Goal: Task Accomplishment & Management: Use online tool/utility

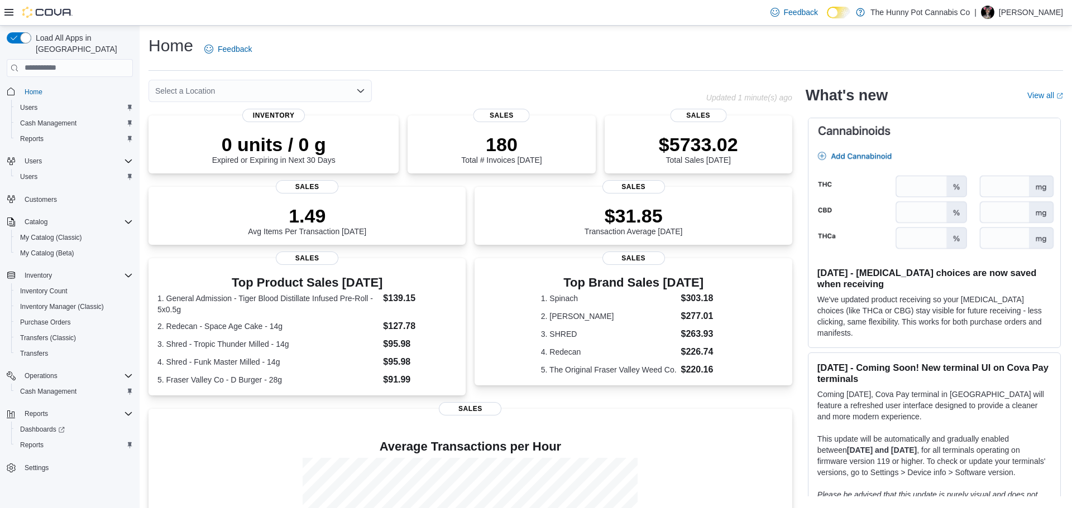
click at [586, 93] on div "Select a Location" at bounding box center [427, 91] width 558 height 22
click at [60, 387] on span "Cash Management" at bounding box center [48, 391] width 56 height 9
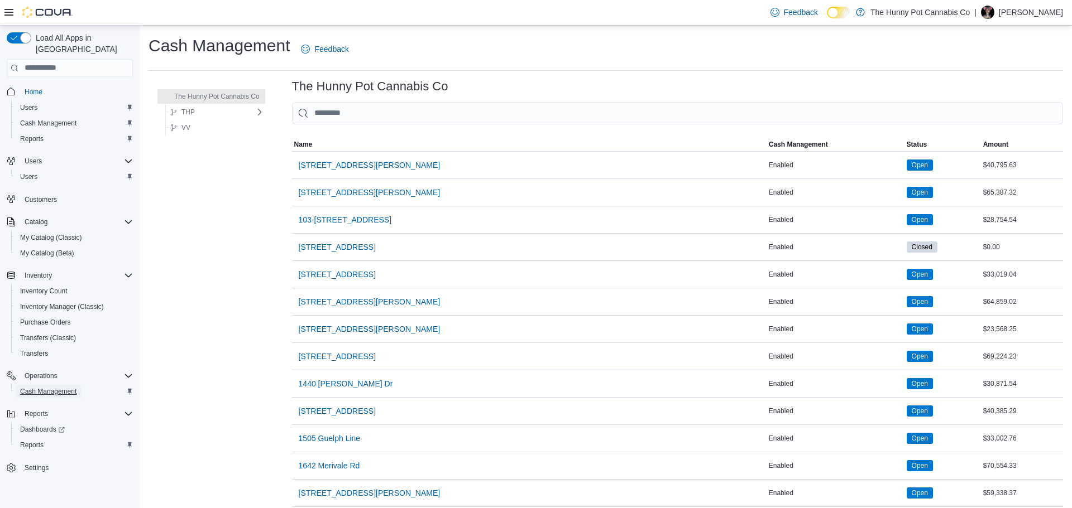
scroll to position [828, 0]
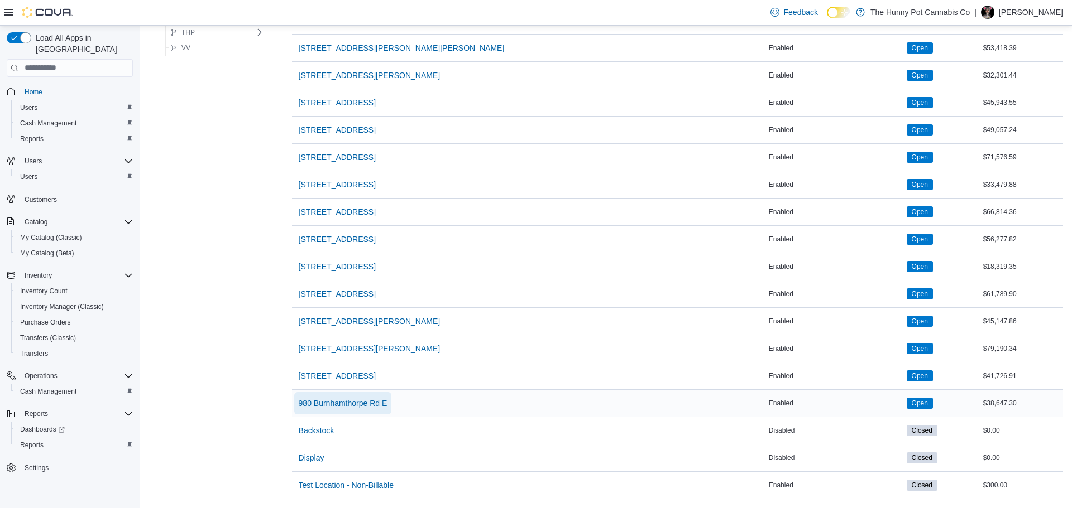
click at [347, 401] on span "980 Burnhamthorpe Rd E" at bounding box center [343, 403] width 89 height 11
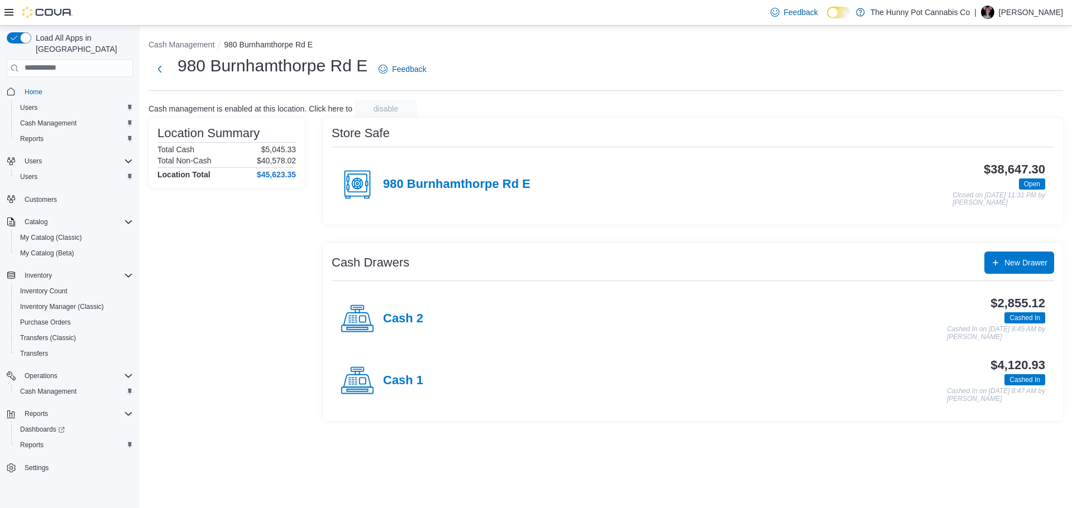
click at [407, 374] on h4 "Cash 1" at bounding box center [403, 381] width 40 height 15
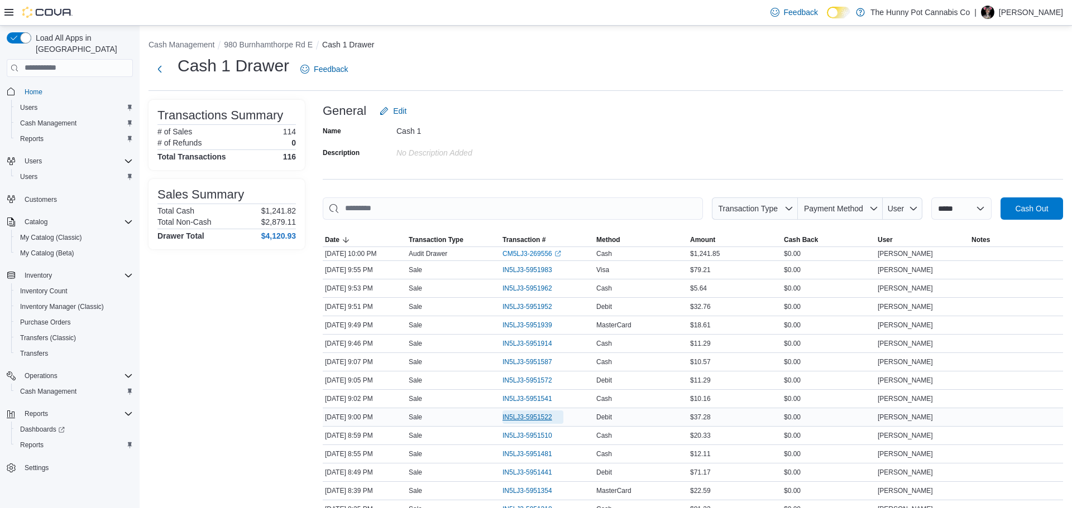
click at [519, 416] on span "IN5LJ3-5951522" at bounding box center [527, 417] width 50 height 9
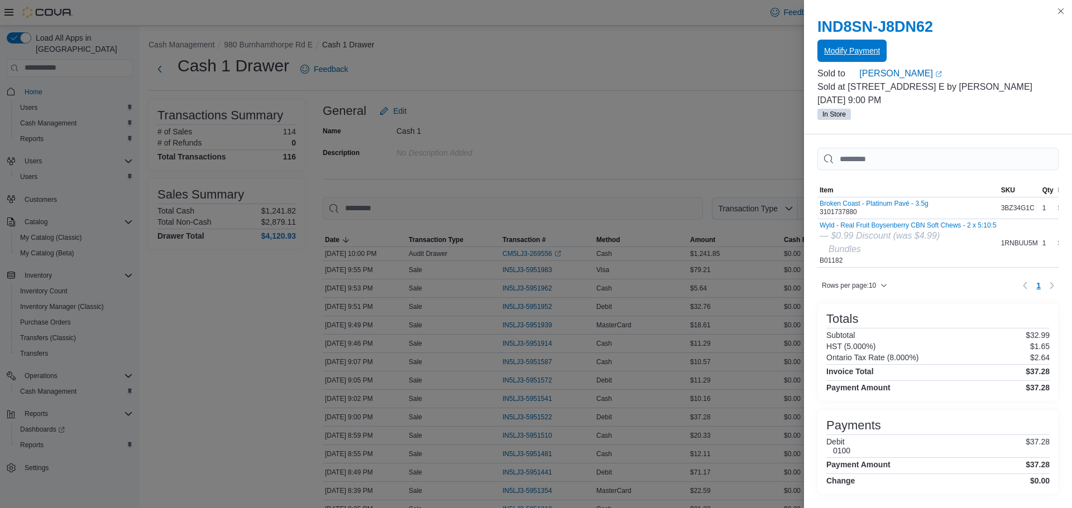
click at [850, 49] on span "Modify Payment" at bounding box center [852, 50] width 56 height 11
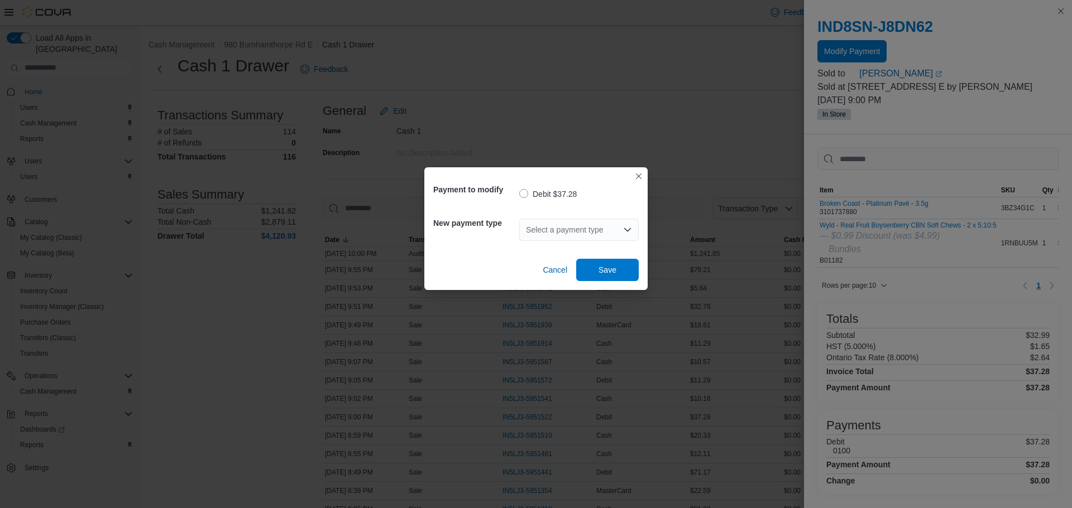
click at [550, 225] on div "Select a payment type" at bounding box center [578, 230] width 119 height 22
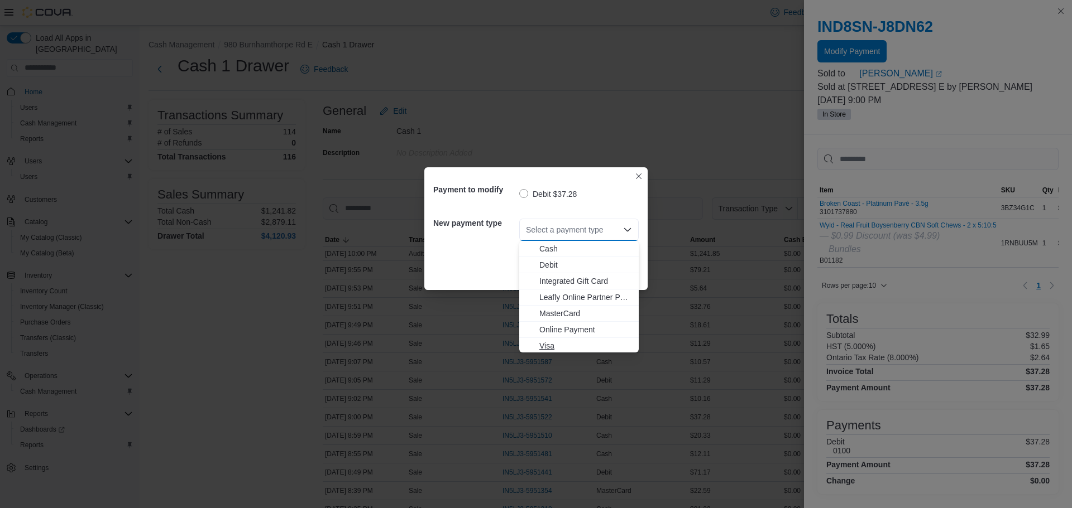
click at [556, 345] on span "Visa" at bounding box center [585, 345] width 93 height 11
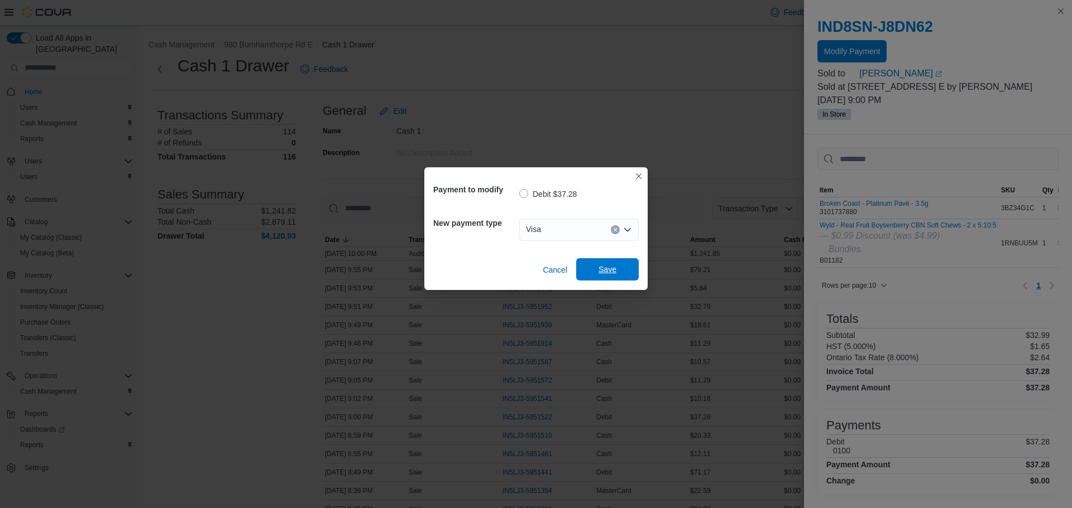
click at [605, 268] on span "Save" at bounding box center [607, 269] width 18 height 11
